Goal: Information Seeking & Learning: Learn about a topic

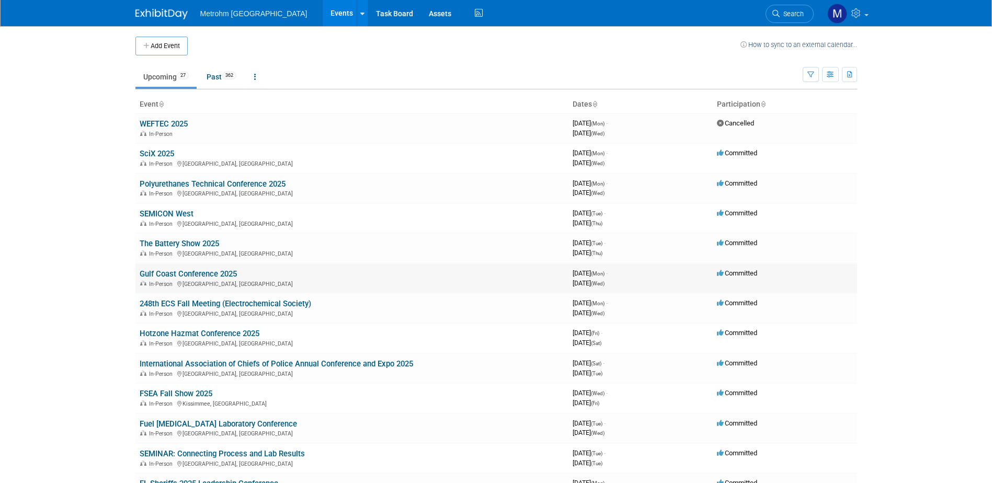
click at [178, 271] on link "Gulf Coast Conference 2025" at bounding box center [188, 273] width 97 height 9
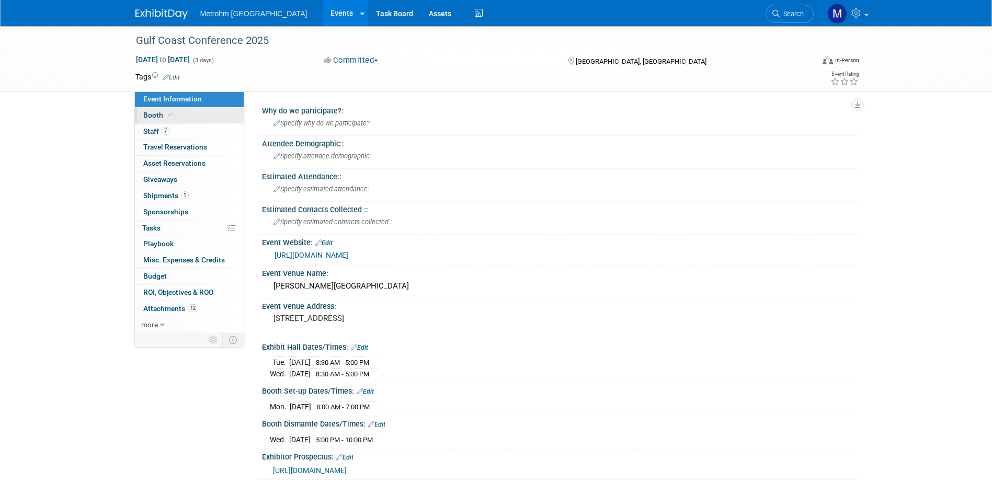
click at [190, 118] on link "Booth" at bounding box center [189, 116] width 109 height 16
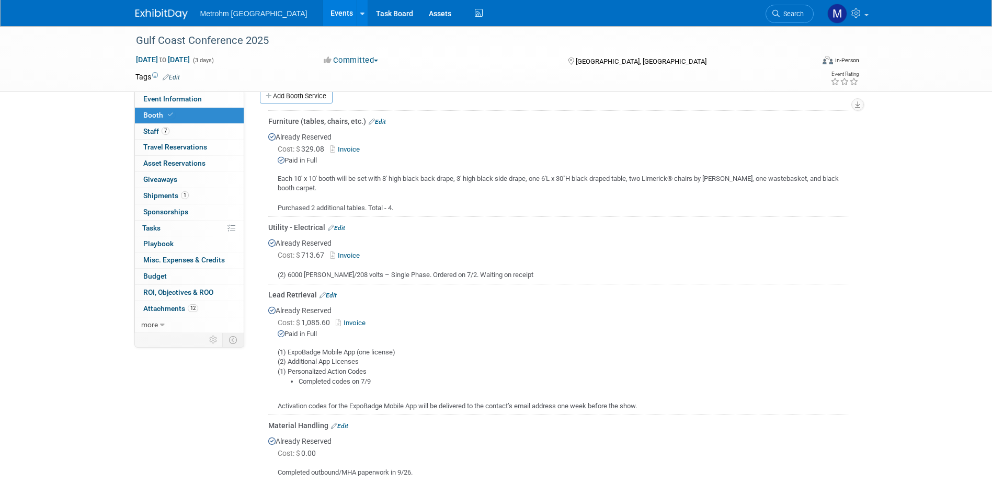
scroll to position [209, 0]
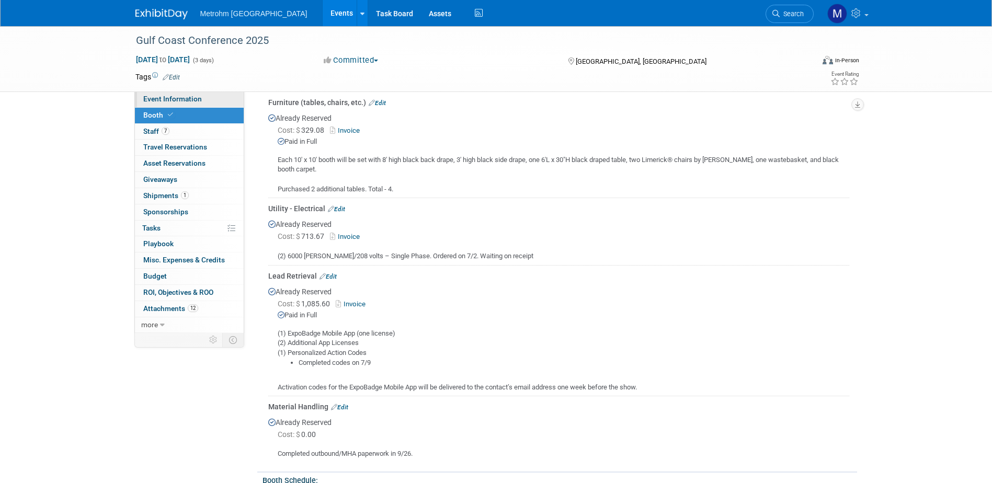
click at [194, 97] on span "Event Information" at bounding box center [172, 99] width 59 height 8
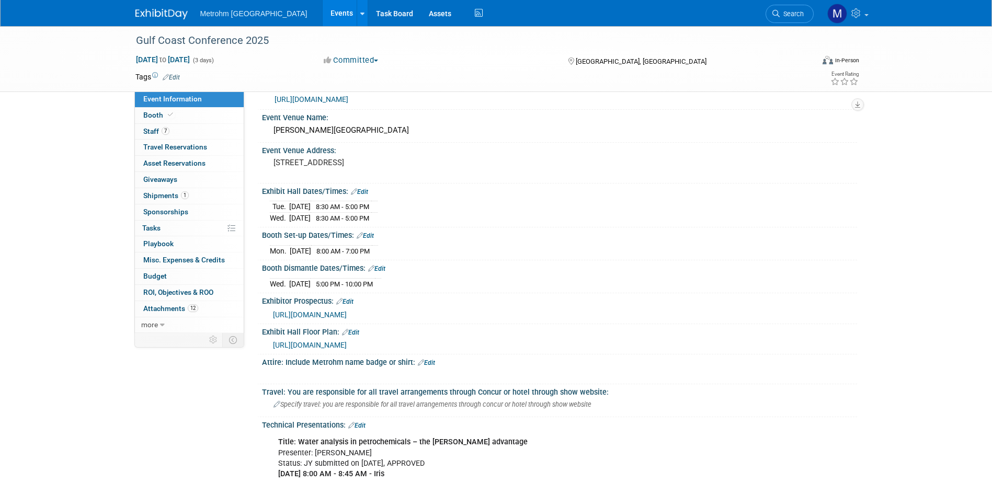
scroll to position [157, 0]
click at [151, 118] on span "Booth" at bounding box center [159, 115] width 32 height 8
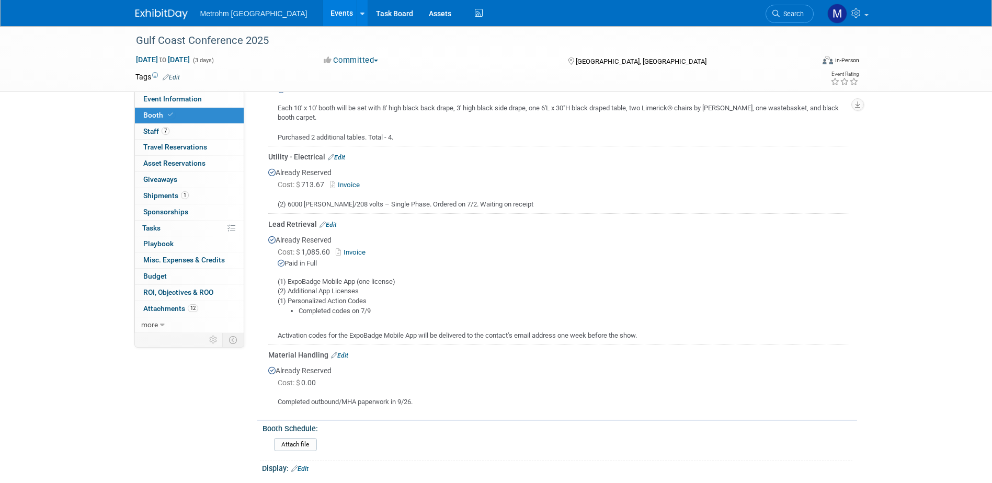
scroll to position [262, 0]
click at [156, 131] on span "Staff 7" at bounding box center [156, 131] width 26 height 8
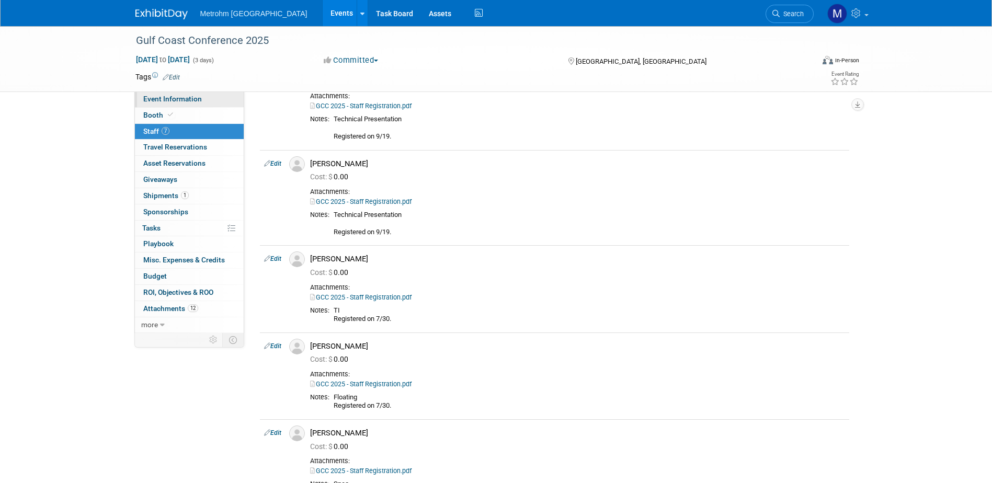
click at [210, 103] on link "Event Information" at bounding box center [189, 100] width 109 height 16
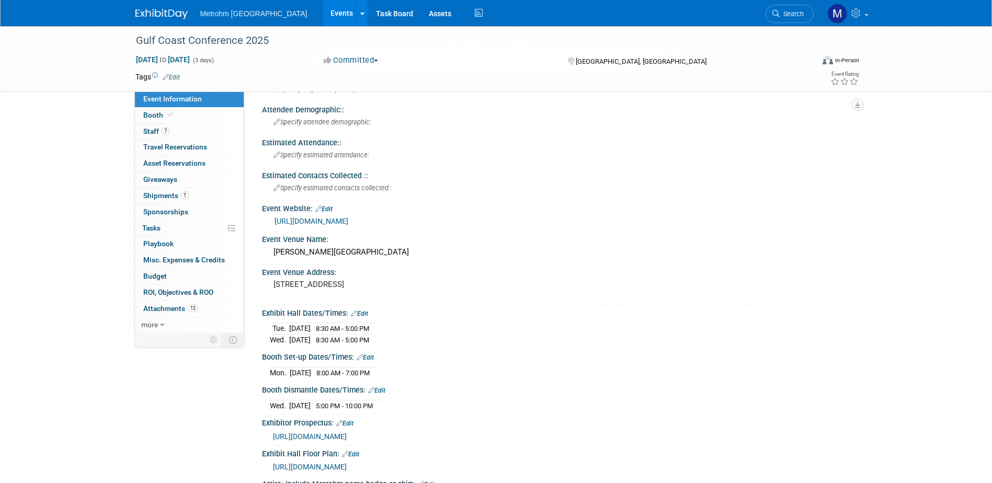
scroll to position [52, 0]
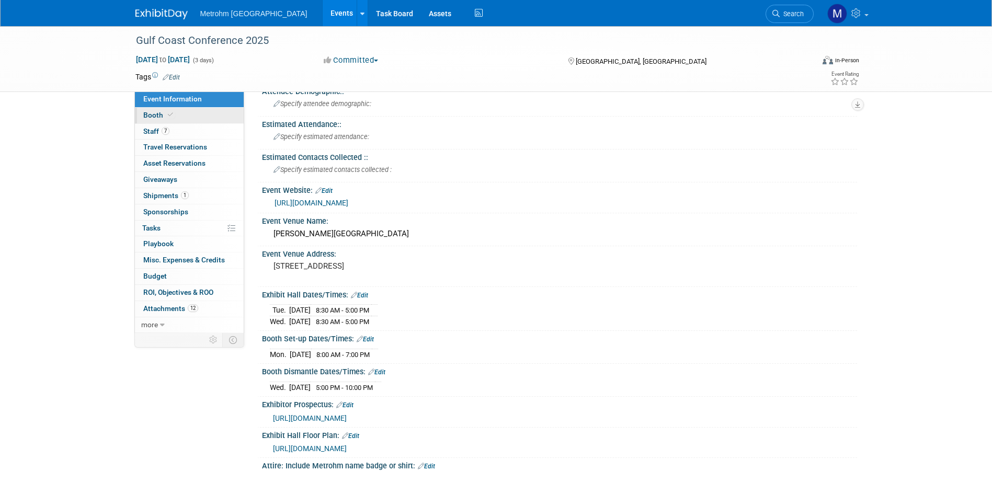
click at [216, 108] on link "Booth" at bounding box center [189, 116] width 109 height 16
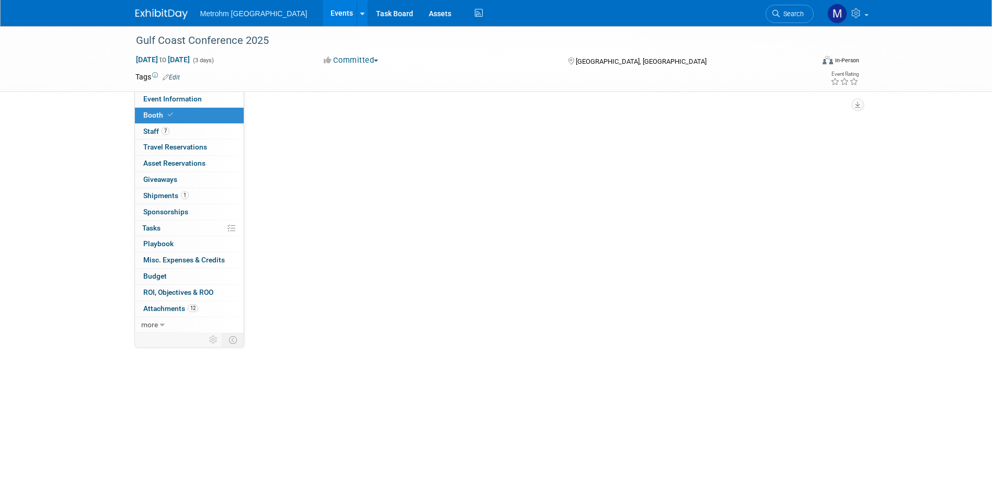
scroll to position [0, 0]
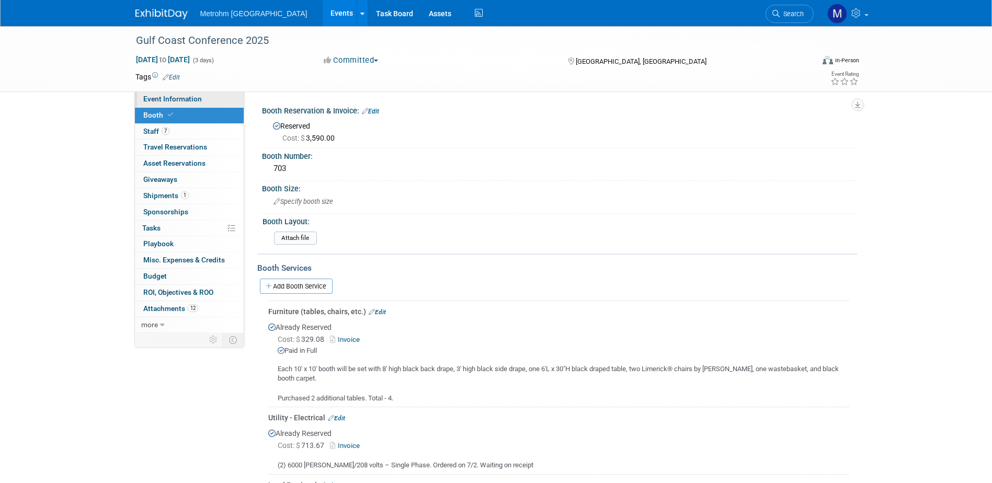
click at [192, 96] on span "Event Information" at bounding box center [172, 99] width 59 height 8
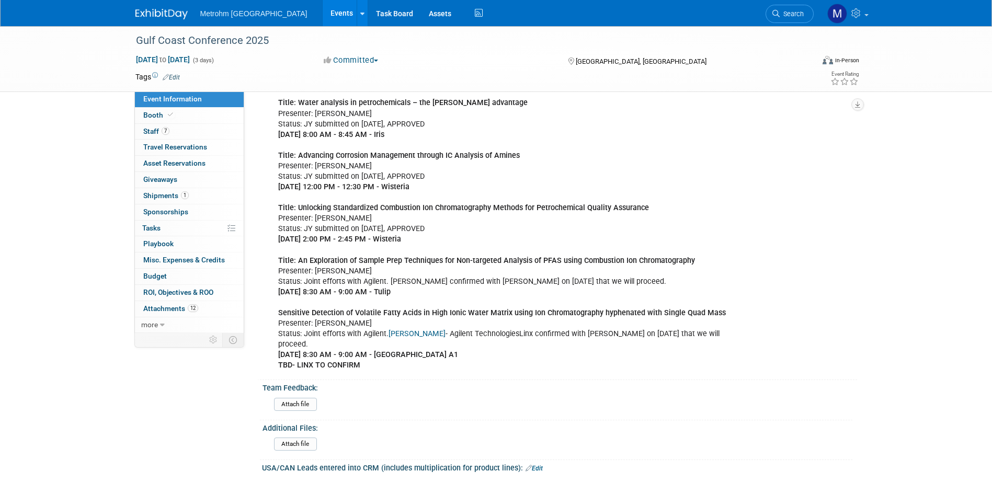
scroll to position [471, 0]
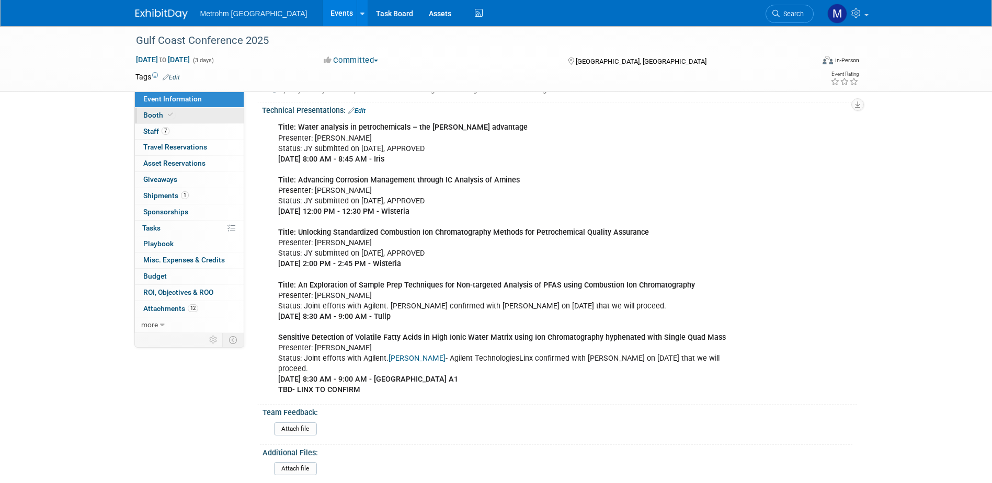
click at [194, 114] on link "Booth" at bounding box center [189, 116] width 109 height 16
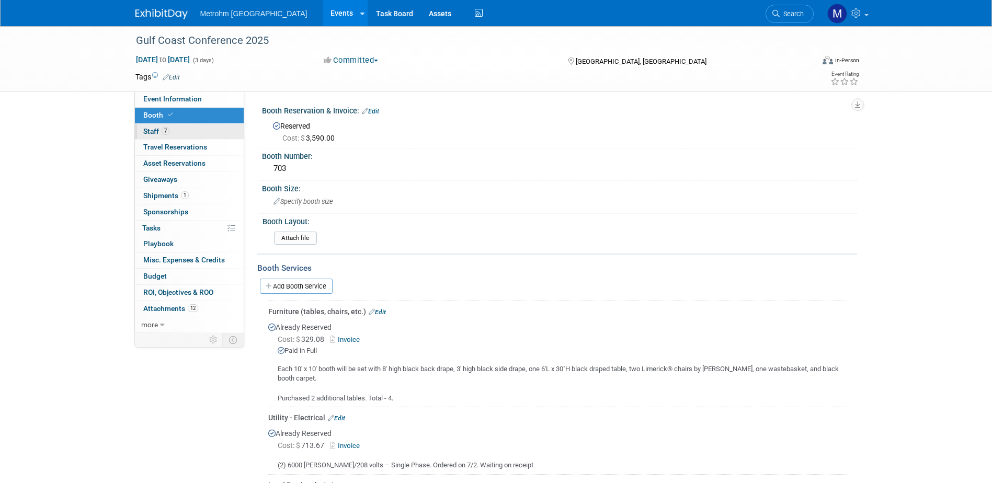
click at [189, 134] on link "7 Staff 7" at bounding box center [189, 132] width 109 height 16
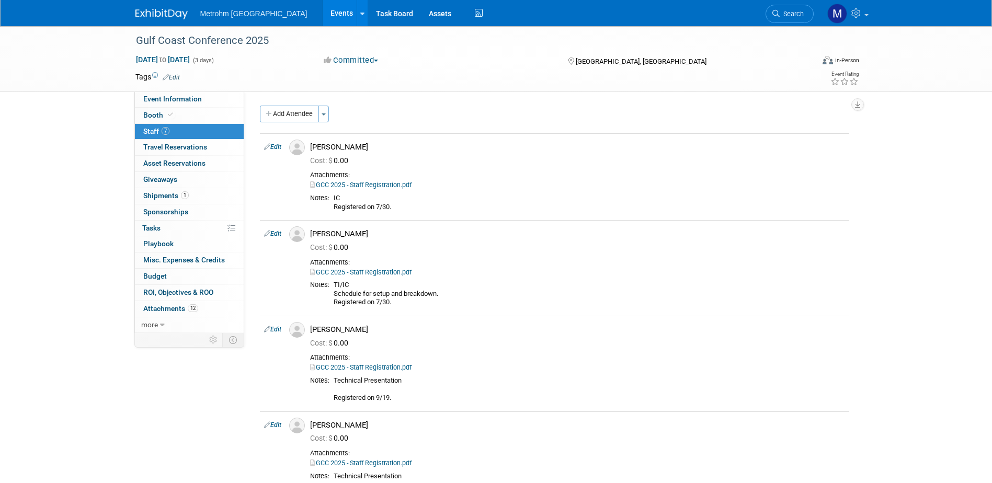
click at [162, 17] on img at bounding box center [161, 14] width 52 height 10
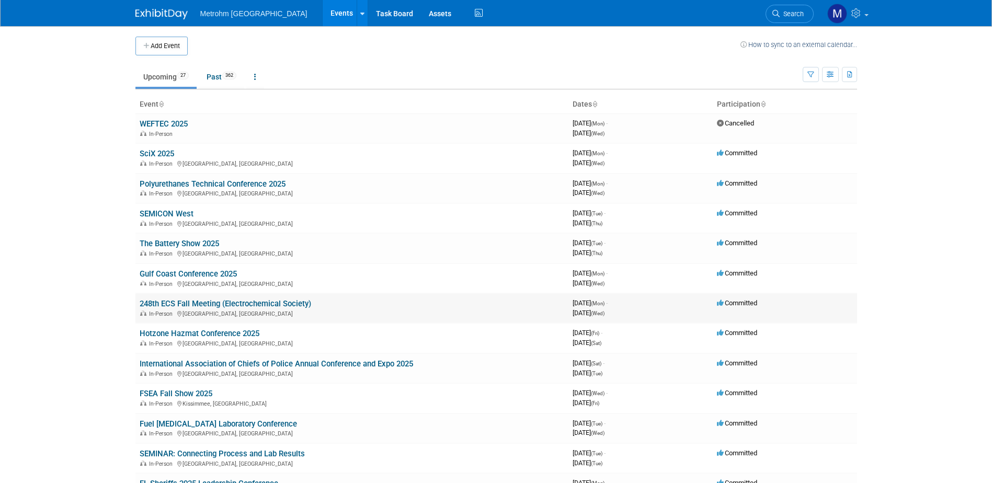
click at [183, 303] on link "248th ECS Fall Meeting (Electrochemical Society)" at bounding box center [226, 303] width 172 height 9
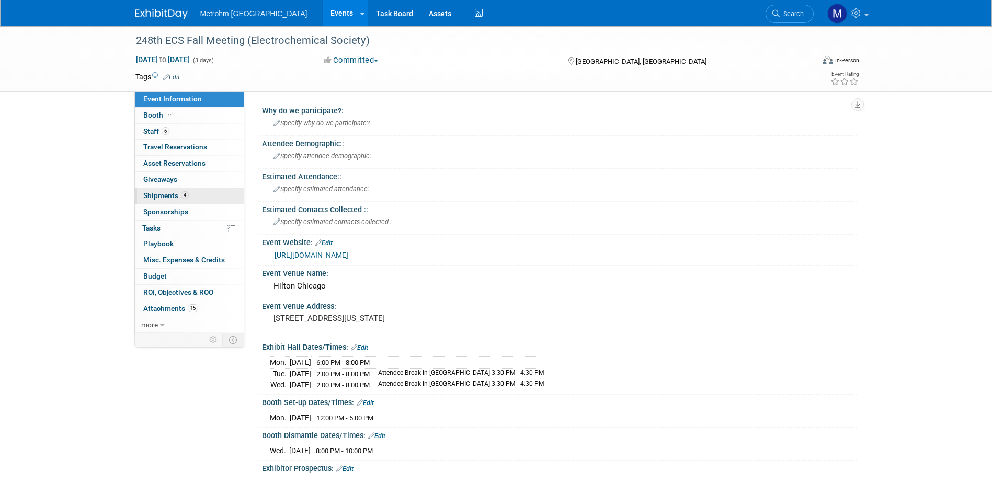
click at [164, 191] on span "Shipments 4" at bounding box center [166, 195] width 46 height 8
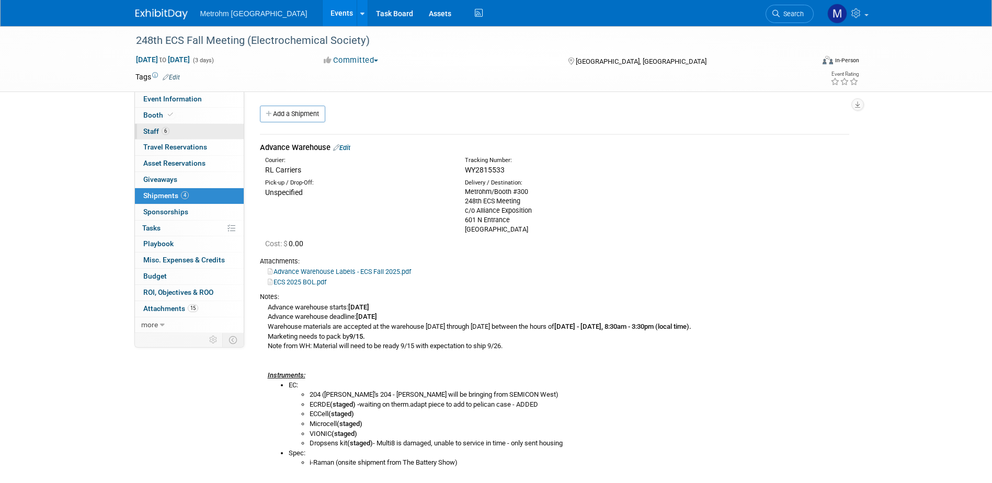
click at [174, 130] on link "6 Staff 6" at bounding box center [189, 132] width 109 height 16
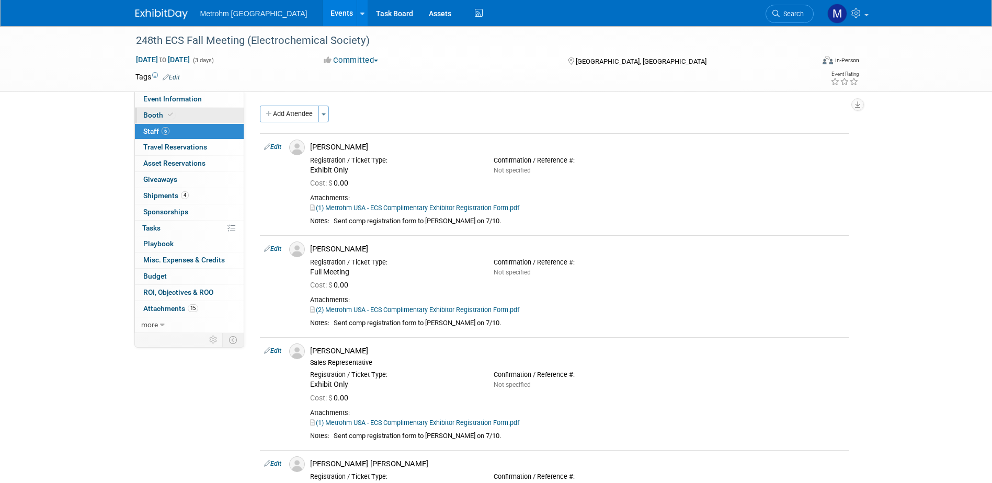
click at [171, 114] on icon at bounding box center [170, 115] width 5 height 6
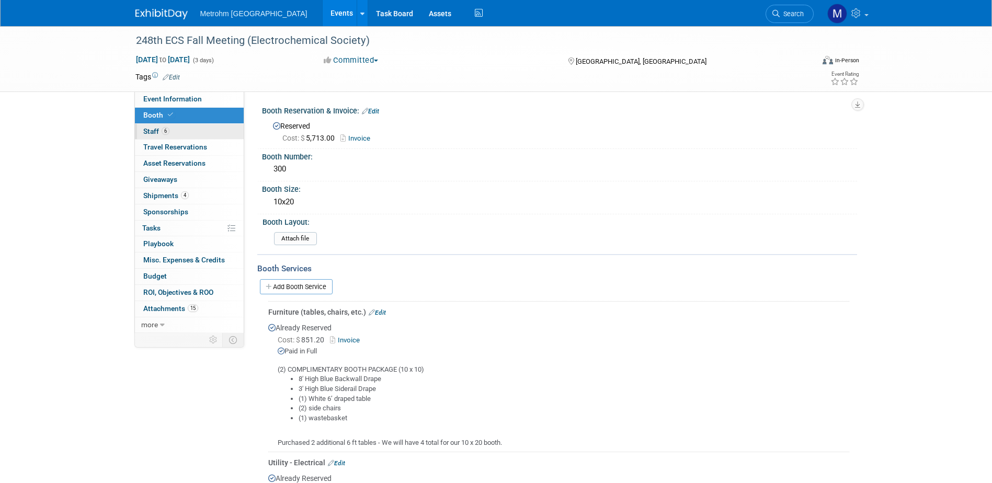
click at [184, 129] on link "6 Staff 6" at bounding box center [189, 132] width 109 height 16
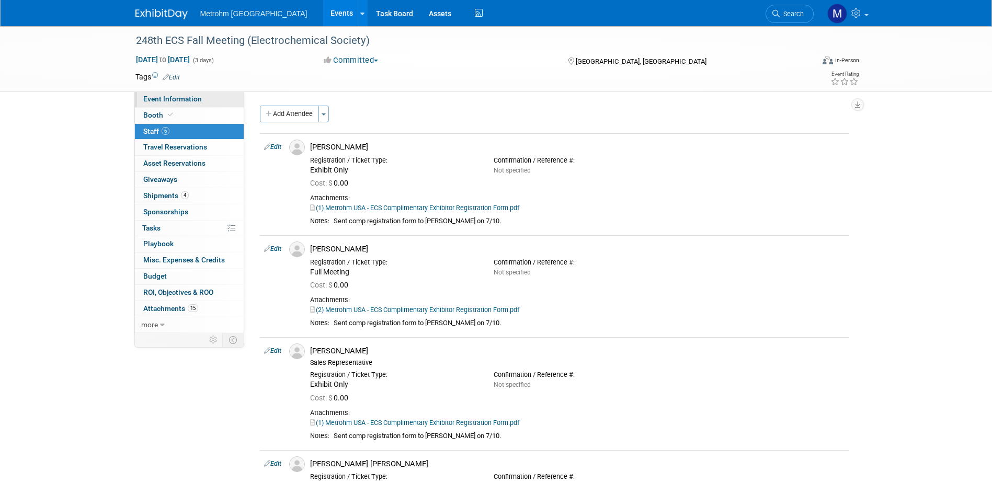
click at [171, 105] on link "Event Information" at bounding box center [189, 100] width 109 height 16
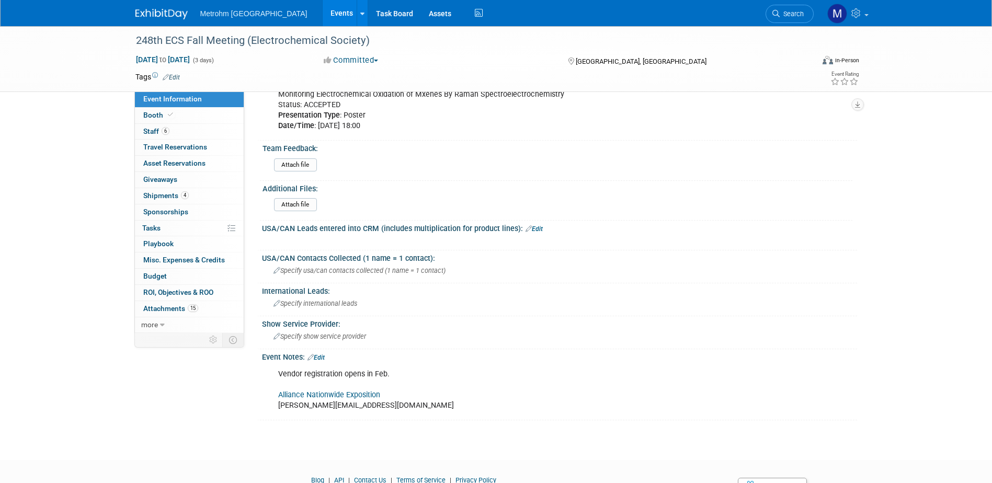
scroll to position [523, 0]
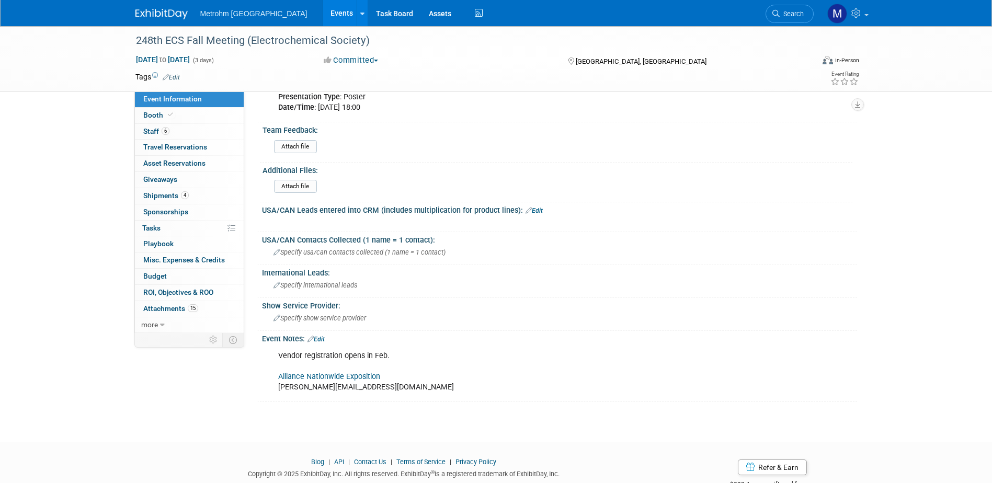
click at [322, 376] on link "Alliance Nationwide Exposition" at bounding box center [329, 376] width 102 height 9
click at [176, 197] on span "Shipments 4" at bounding box center [166, 195] width 46 height 8
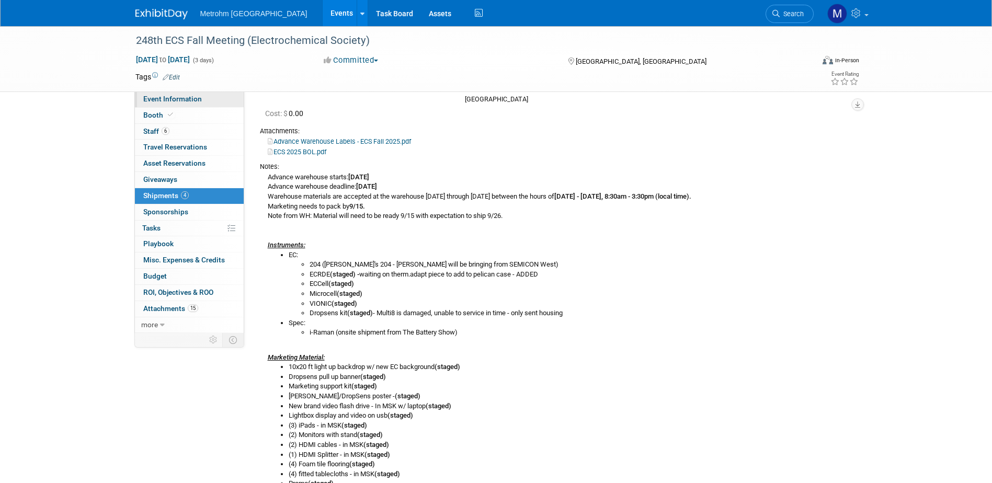
scroll to position [105, 0]
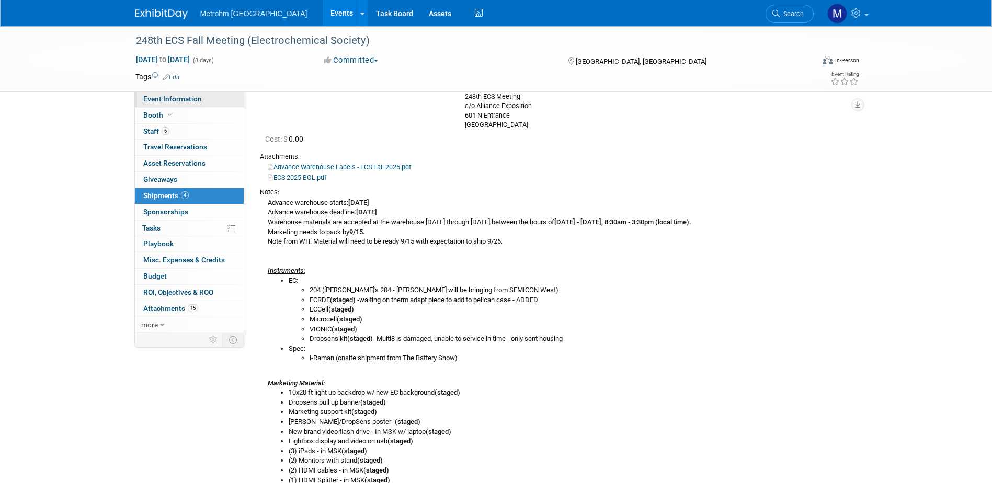
click at [195, 96] on span "Event Information" at bounding box center [172, 99] width 59 height 8
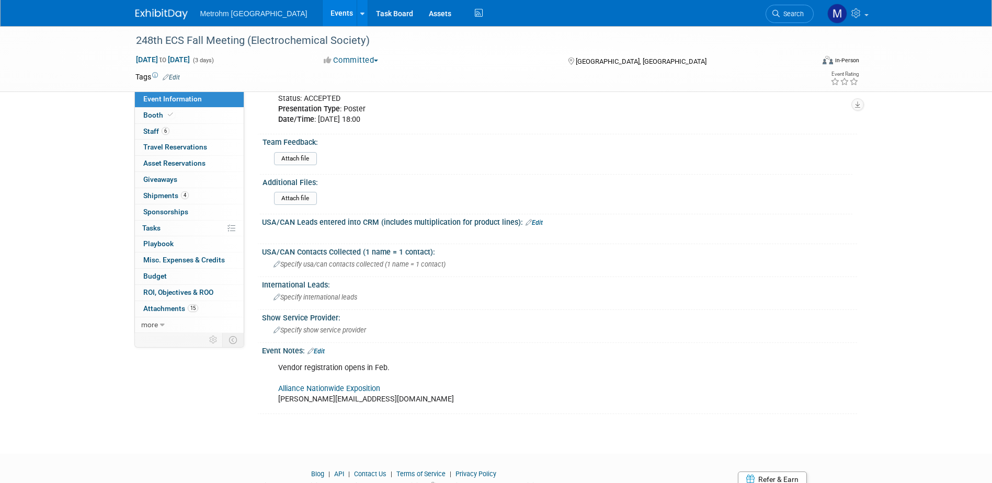
scroll to position [553, 0]
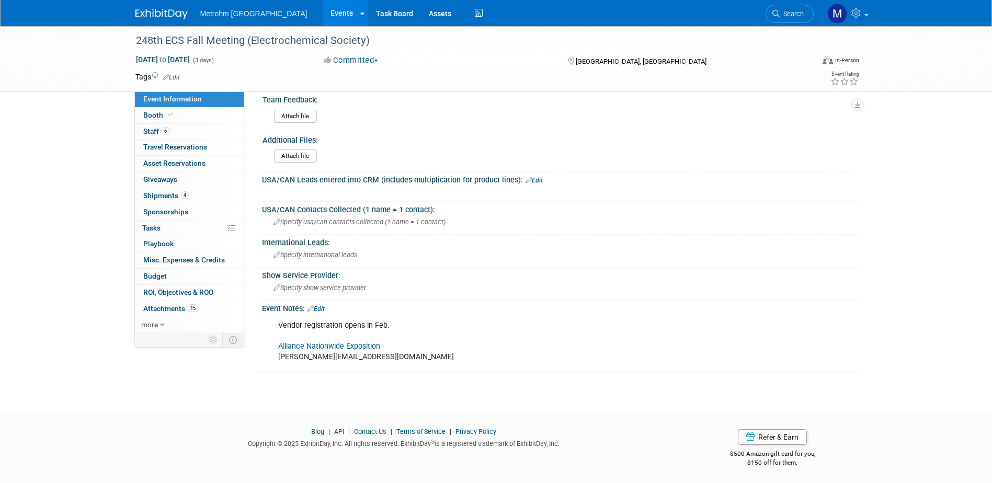
click at [341, 348] on link "Alliance Nationwide Exposition" at bounding box center [329, 346] width 102 height 9
click at [340, 347] on link "Alliance Nationwide Exposition" at bounding box center [329, 346] width 102 height 9
click at [177, 201] on link "4 Shipments 4" at bounding box center [189, 196] width 109 height 16
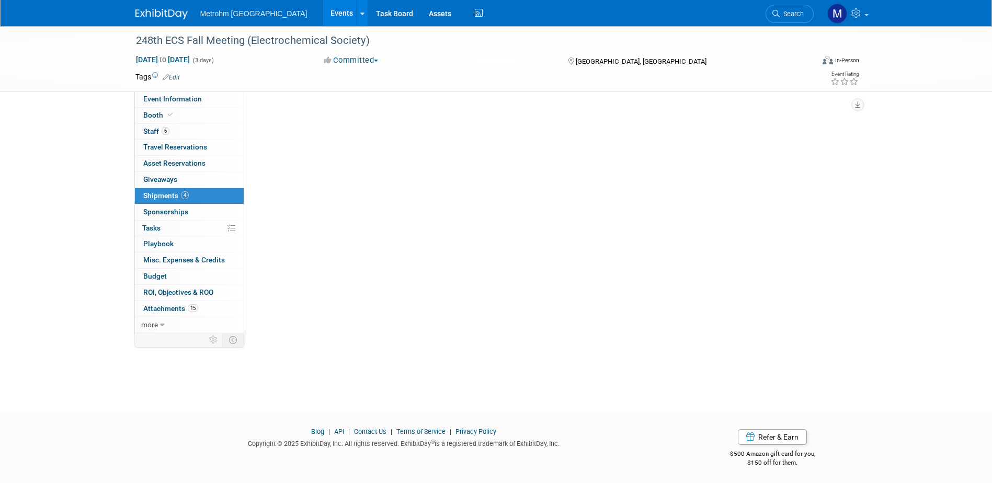
scroll to position [0, 0]
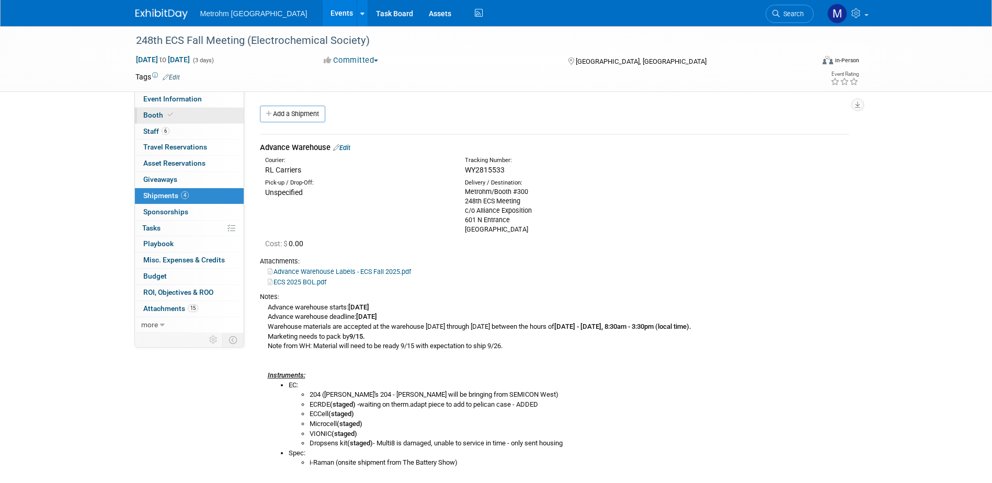
click at [175, 120] on link "Booth" at bounding box center [189, 116] width 109 height 16
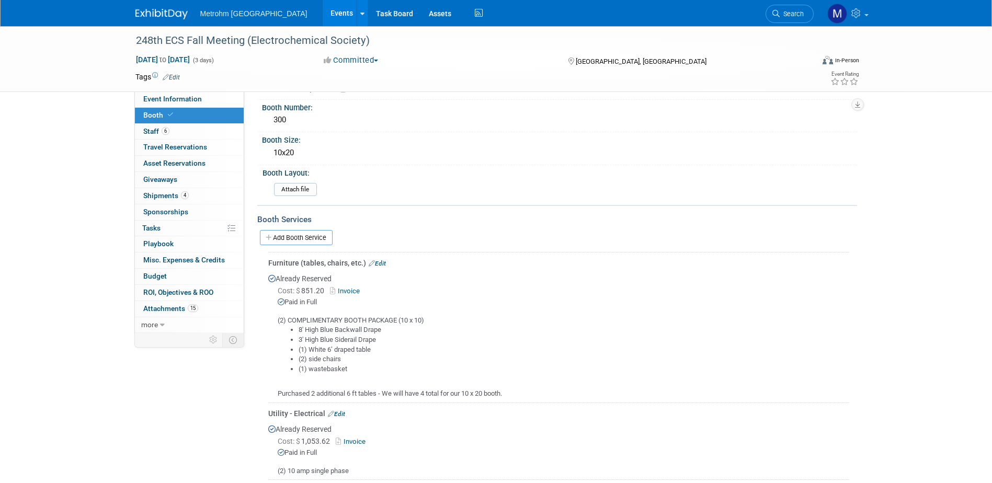
scroll to position [105, 0]
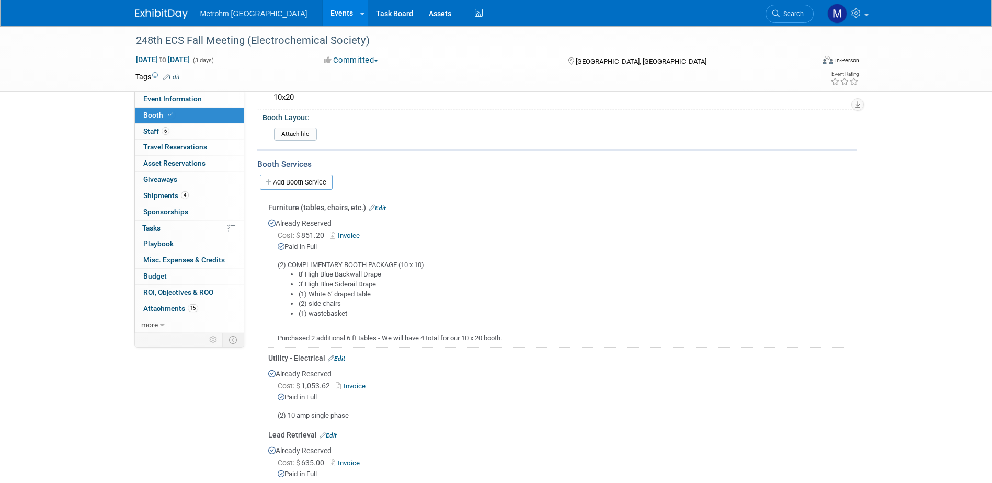
drag, startPoint x: 209, startPoint y: 103, endPoint x: 217, endPoint y: 113, distance: 13.4
click at [209, 103] on link "Event Information" at bounding box center [189, 100] width 109 height 16
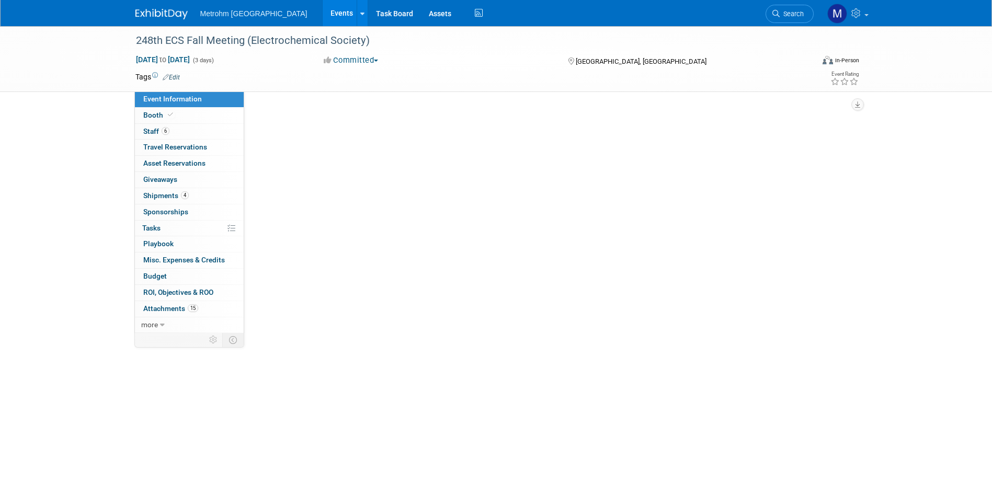
scroll to position [0, 0]
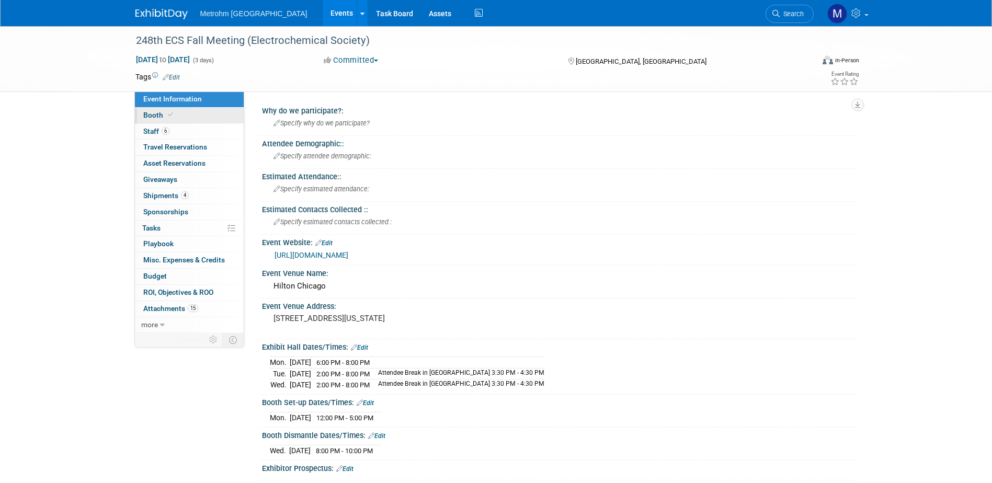
click at [189, 117] on link "Booth" at bounding box center [189, 116] width 109 height 16
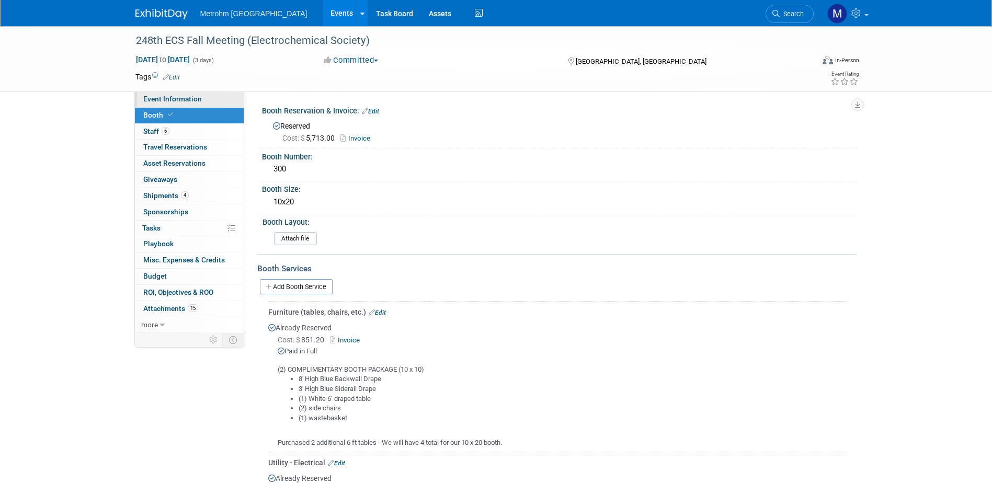
click at [205, 103] on link "Event Information" at bounding box center [189, 100] width 109 height 16
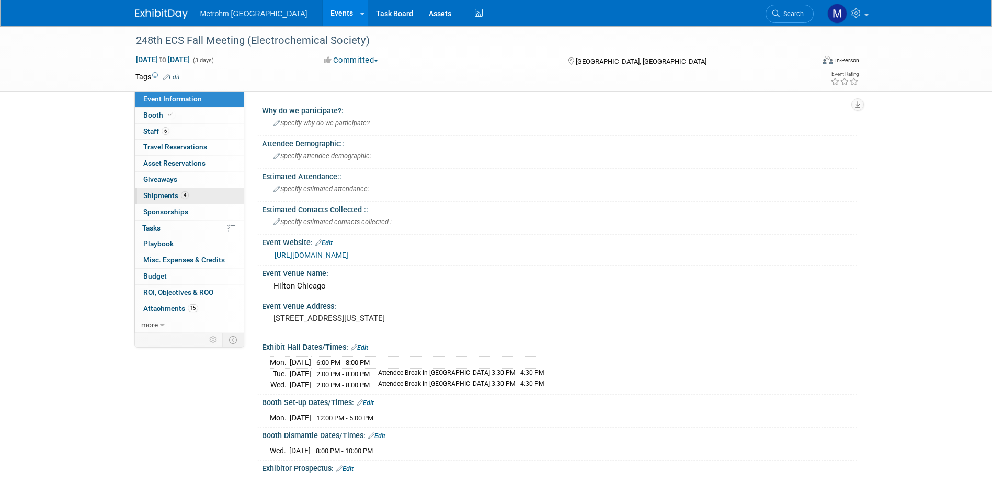
click at [194, 196] on link "4 Shipments 4" at bounding box center [189, 196] width 109 height 16
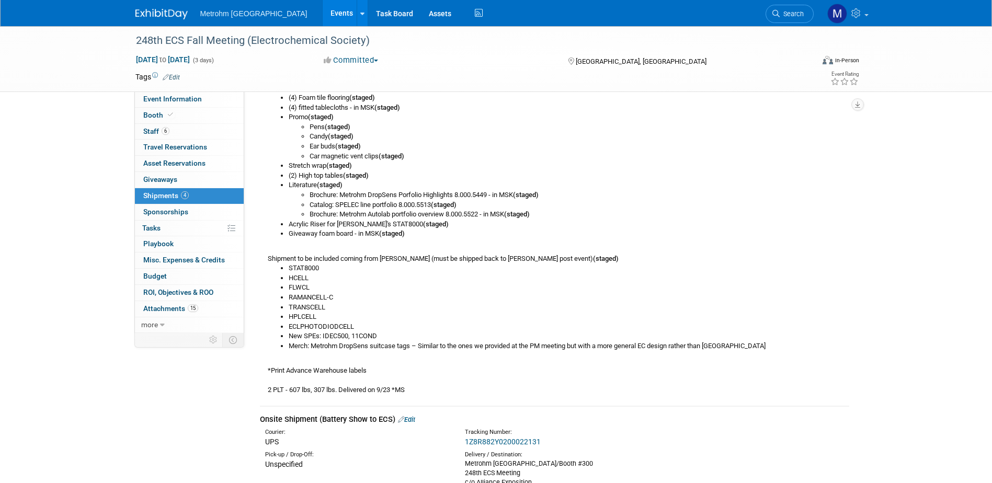
scroll to position [523, 0]
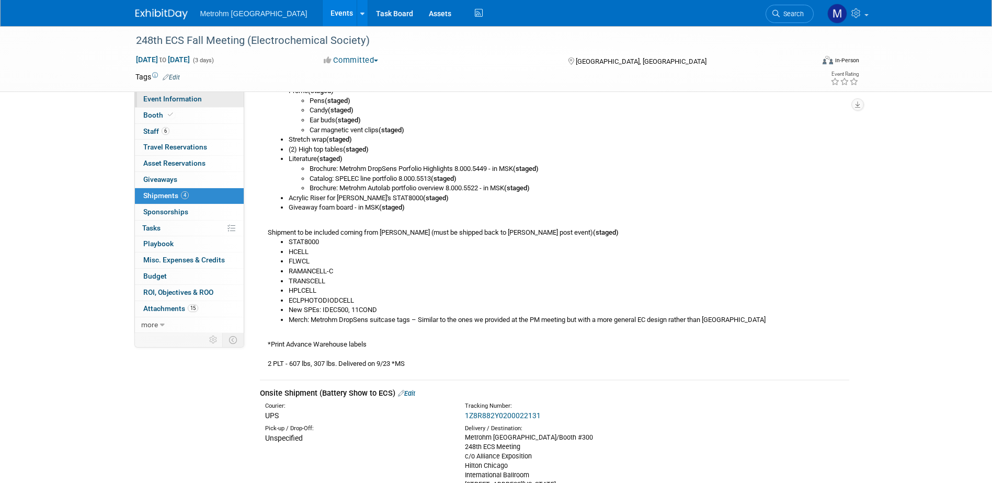
click at [200, 95] on span "Event Information" at bounding box center [172, 99] width 59 height 8
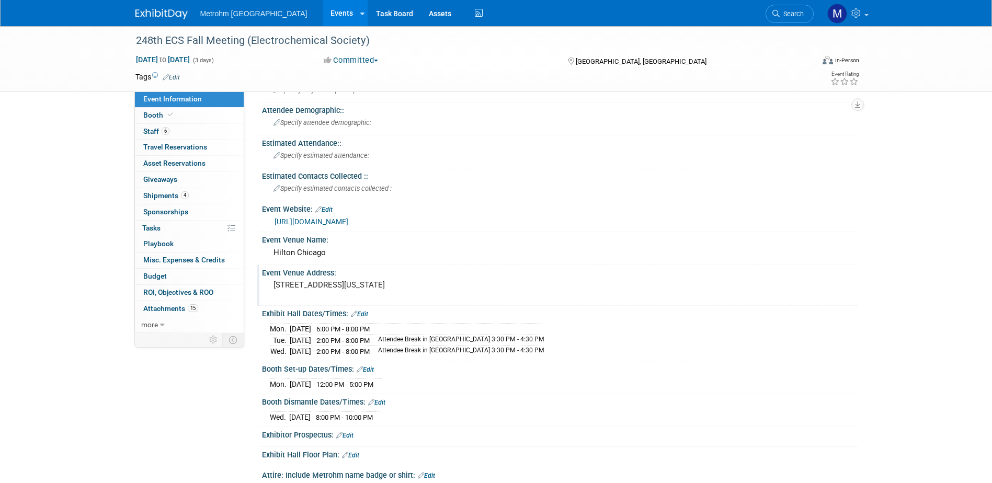
scroll to position [52, 0]
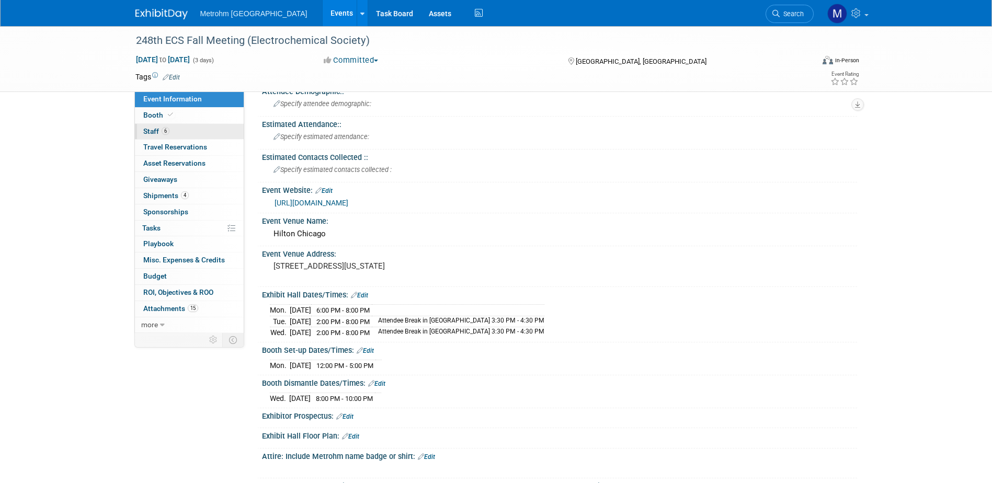
click at [178, 131] on link "6 Staff 6" at bounding box center [189, 132] width 109 height 16
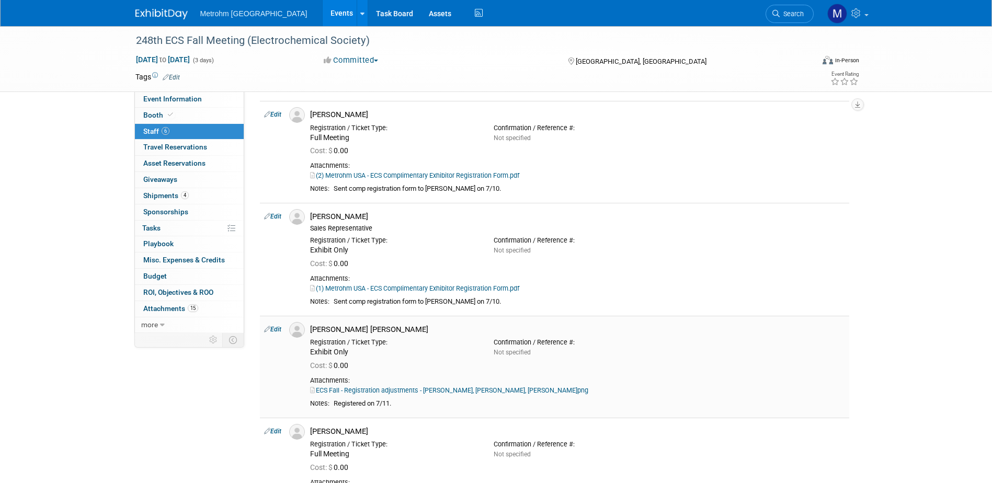
scroll to position [0, 0]
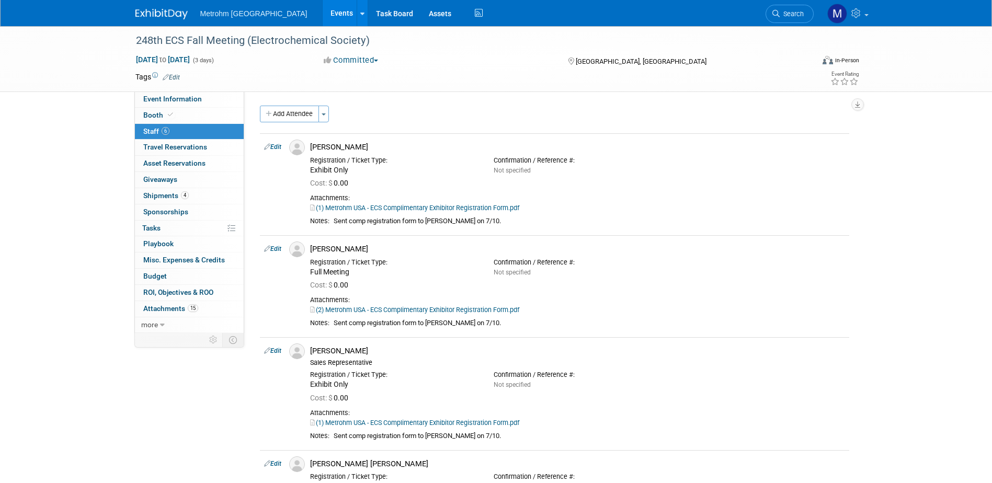
click at [959, 172] on div "248th ECS Fall Meeting (Electrochemical Society) Oct 13, 2025 to Oct 15, 2025 (…" at bounding box center [496, 407] width 992 height 762
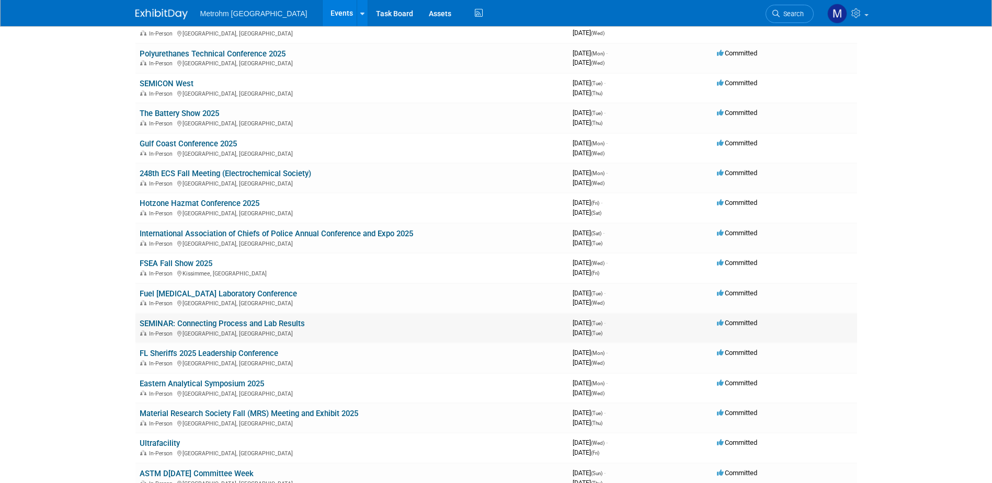
scroll to position [105, 0]
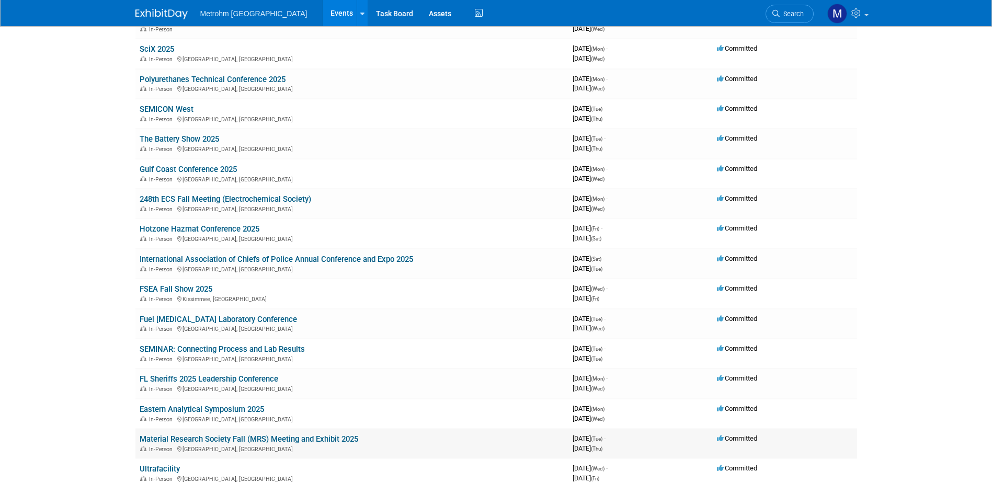
click at [220, 439] on link "Material Research Society Fall (MRS) Meeting and Exhibit 2025" at bounding box center [249, 439] width 219 height 9
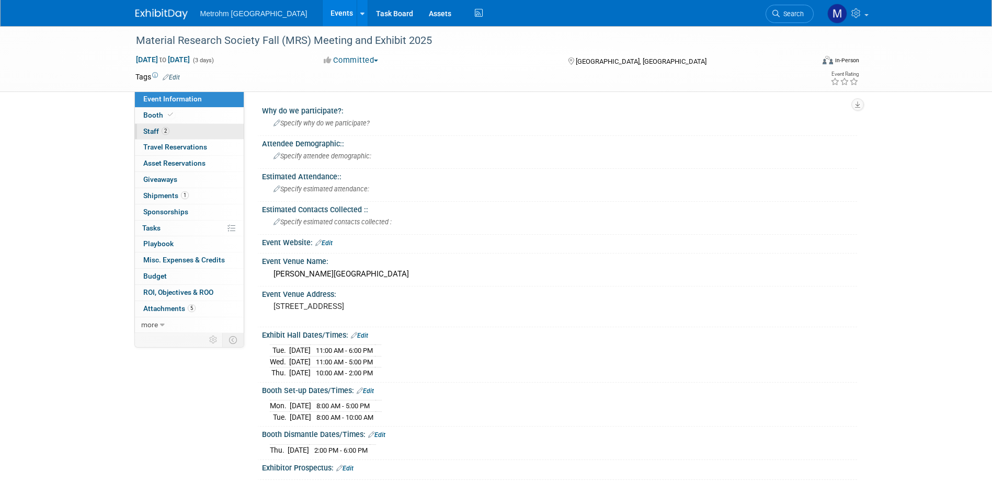
click at [156, 127] on span "Staff 2" at bounding box center [156, 131] width 26 height 8
